Goal: Navigation & Orientation: Go to known website

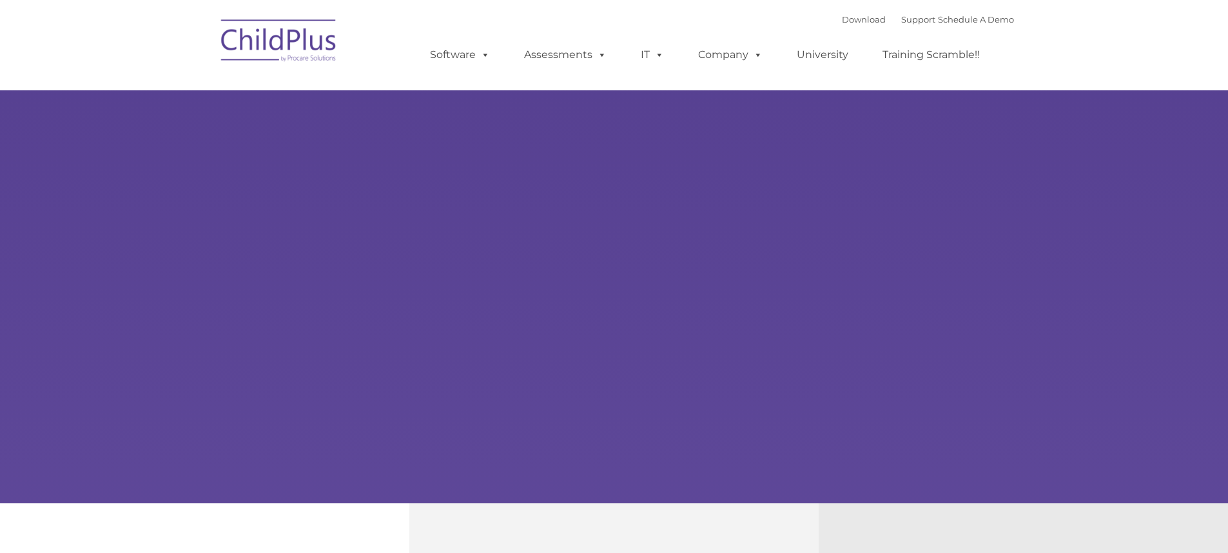
type input ""
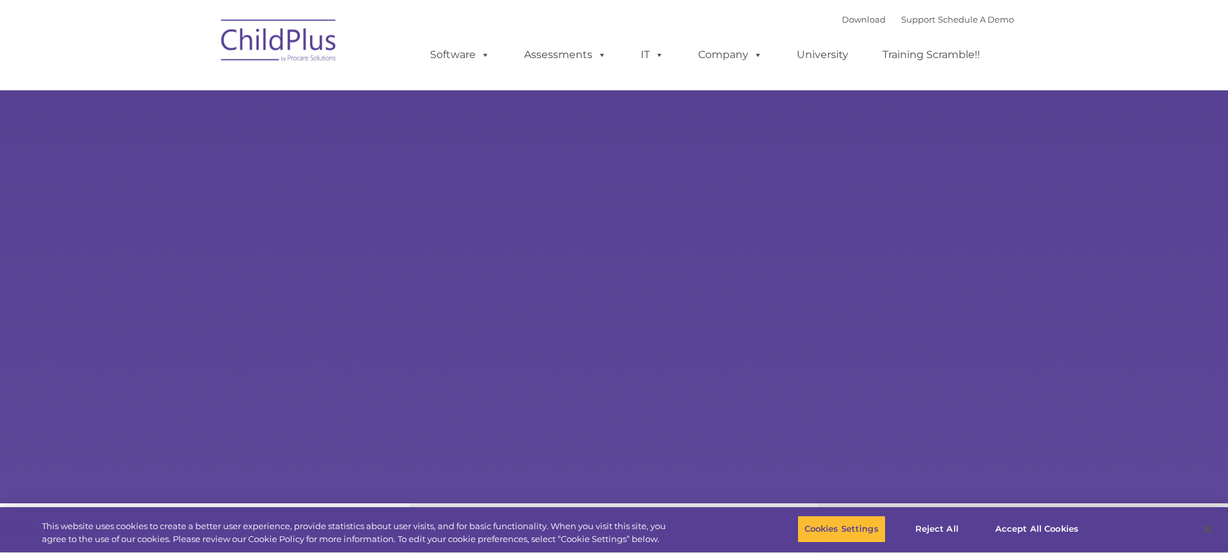
select select "MEDIUM"
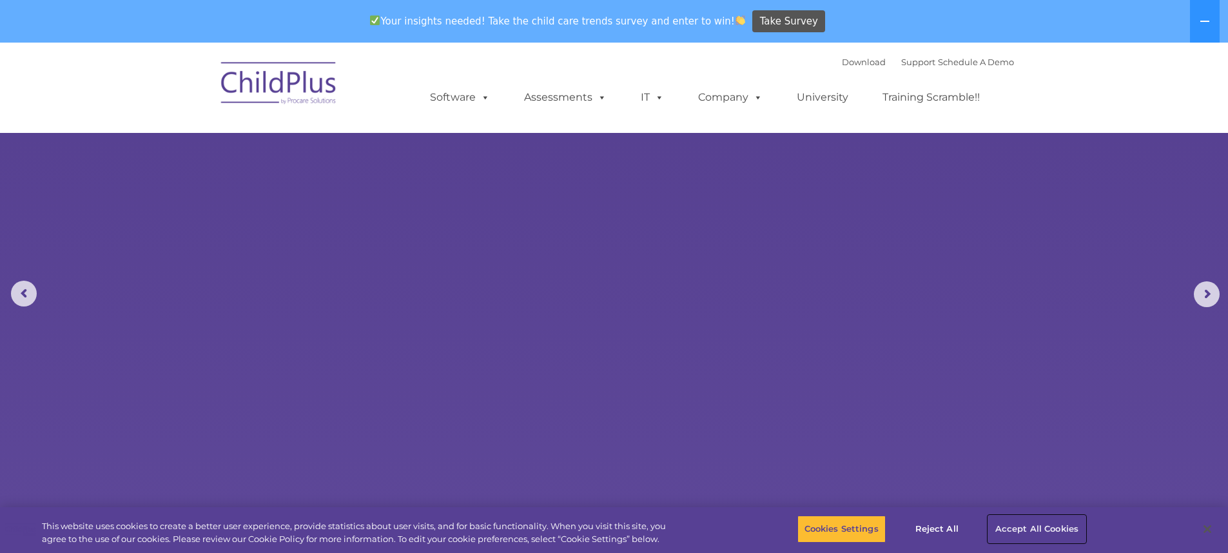
click at [1033, 532] on button "Accept All Cookies" at bounding box center [1036, 528] width 97 height 27
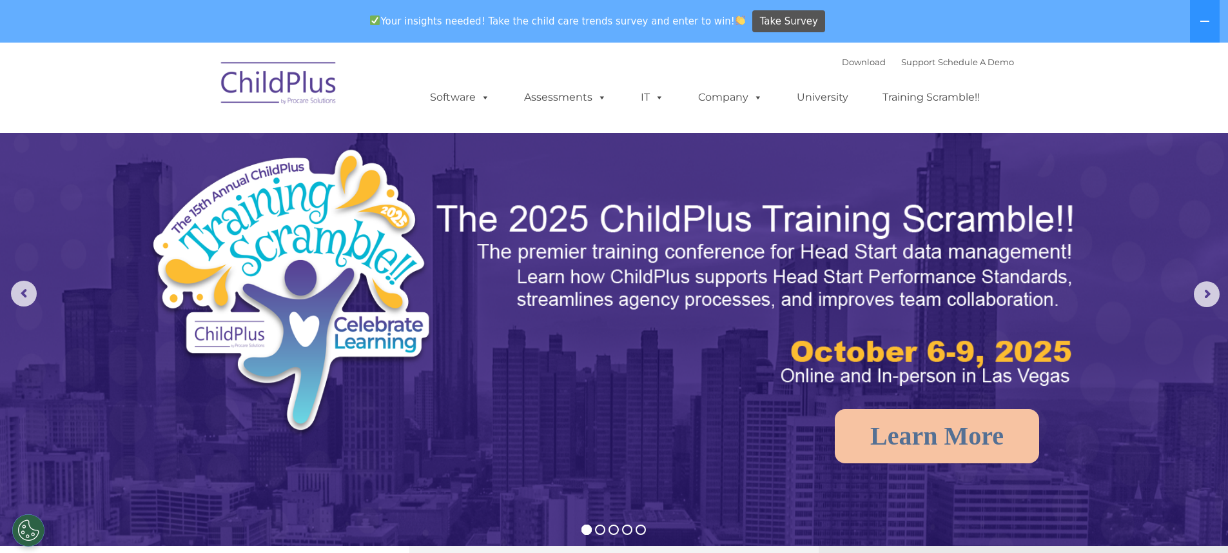
click at [259, 79] on img at bounding box center [279, 85] width 129 height 64
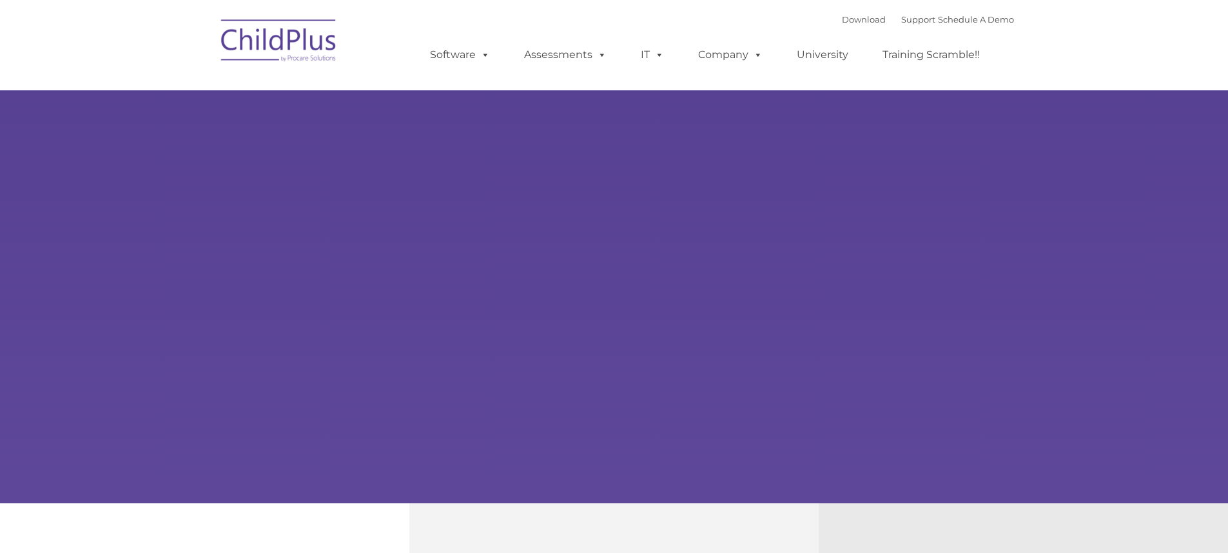
type input ""
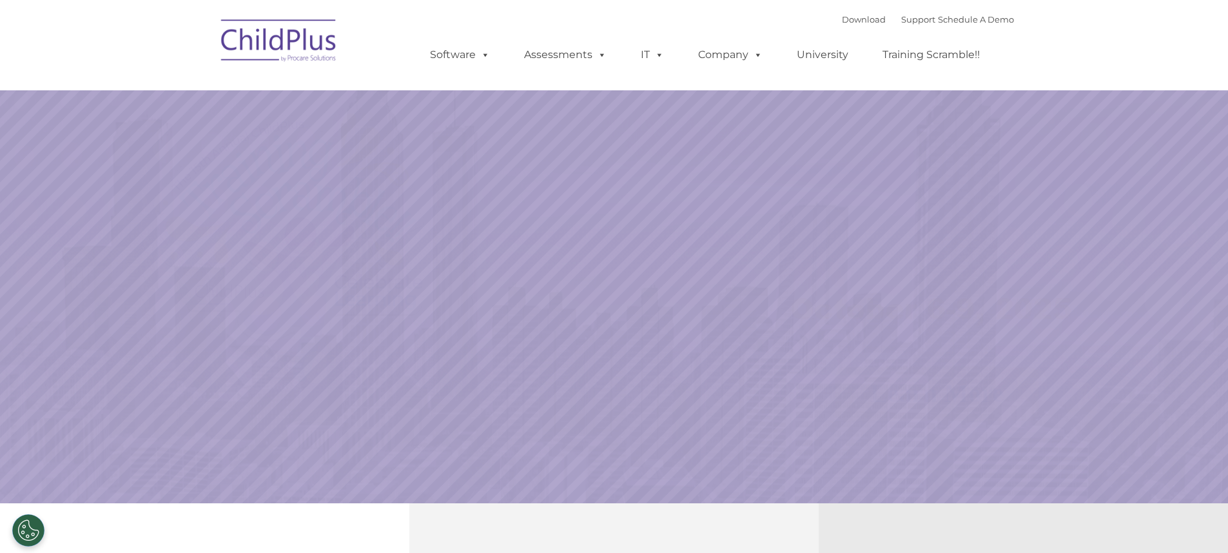
select select "MEDIUM"
